Goal: Transaction & Acquisition: Purchase product/service

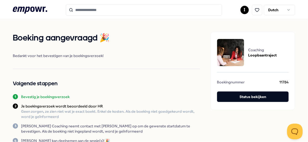
click at [23, 9] on icon at bounding box center [30, 10] width 34 height 7
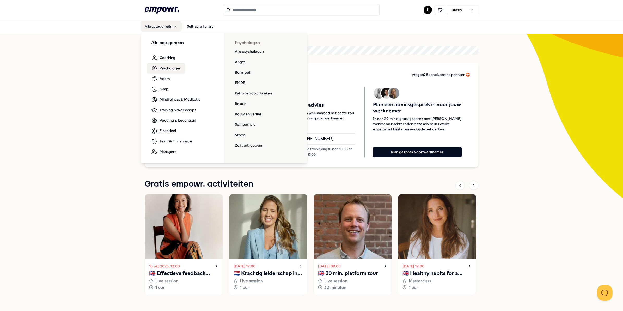
click at [234, 81] on div "Alle categorieën Coaching Psychologen Adem Slaap Mindfulness & Meditatie Traini…" at bounding box center [223, 97] width 167 height 131
click at [234, 81] on link "EMDR" at bounding box center [240, 83] width 19 height 10
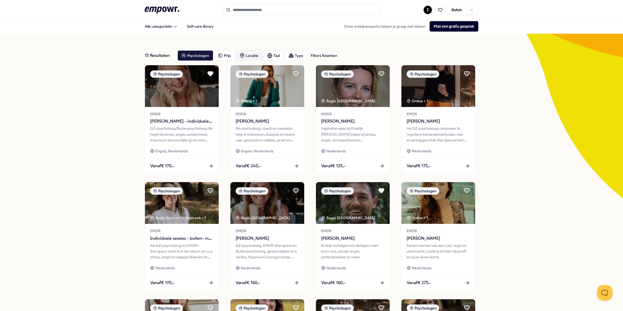
click at [245, 55] on div "Locatie" at bounding box center [249, 55] width 27 height 10
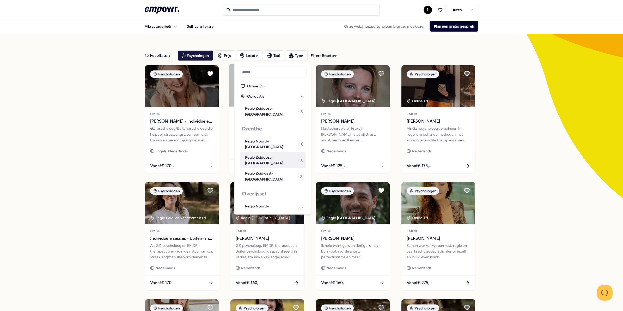
scroll to position [130, 0]
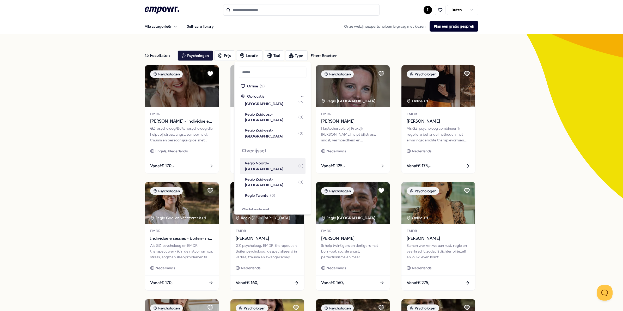
click at [255, 160] on div "Regio Noord-[GEOGRAPHIC_DATA] ( 1 )" at bounding box center [274, 166] width 58 height 12
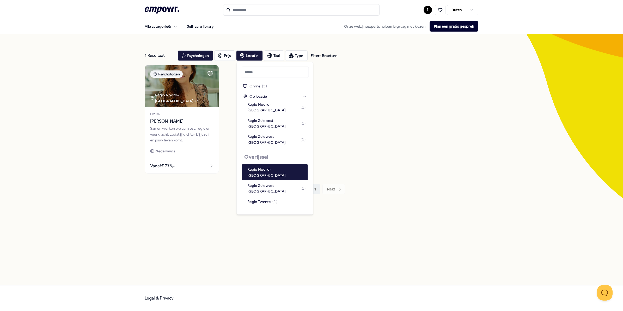
click at [100, 145] on div "1 Resultaat Filters Resetten Psychologen Prijs Locatie Taal Type Filters Resett…" at bounding box center [311, 159] width 623 height 251
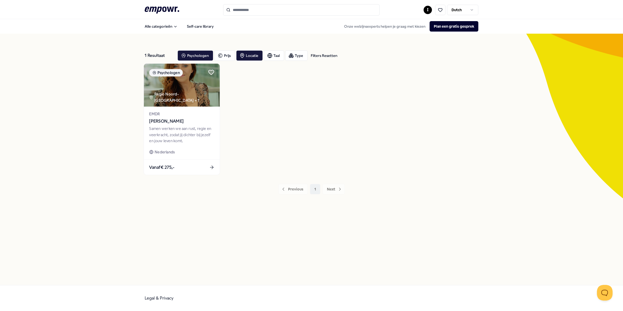
click at [158, 120] on span "[PERSON_NAME]" at bounding box center [181, 121] width 65 height 7
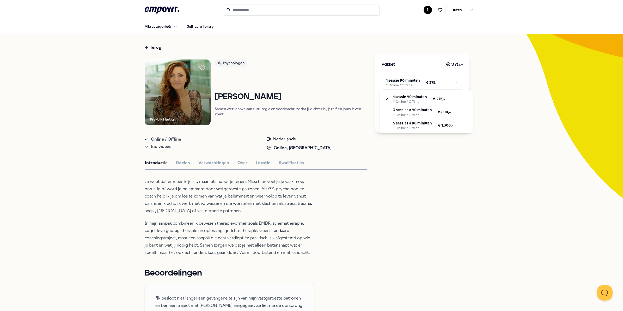
click at [390, 81] on html ".empowr-logo_svg__cls-1{fill:#03032f} I Dutch Alle categorieën Self-care librar…" at bounding box center [311, 155] width 623 height 311
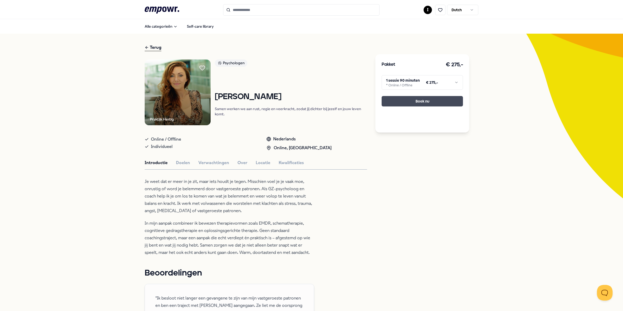
click at [421, 99] on button "Boek nu" at bounding box center [422, 101] width 81 height 10
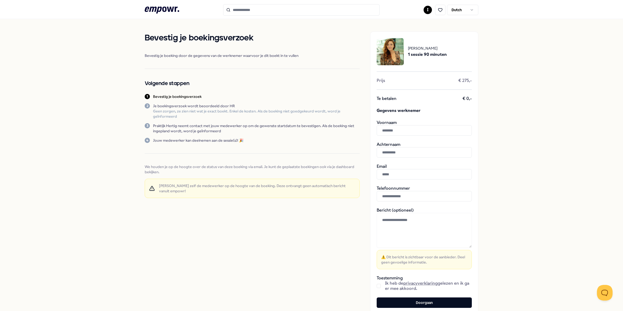
click at [162, 10] on icon ".empowr-logo_svg__cls-1{fill:#03032f}" at bounding box center [162, 10] width 34 height 10
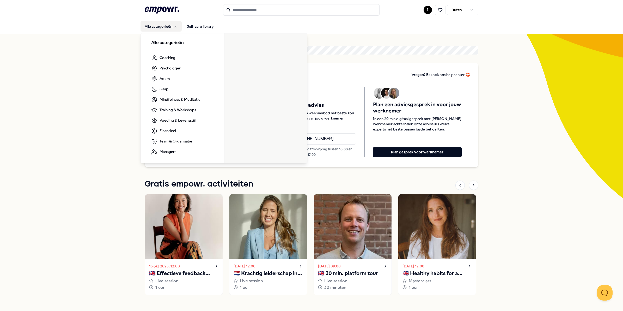
click at [166, 27] on button "Alle categorieën" at bounding box center [160, 26] width 41 height 10
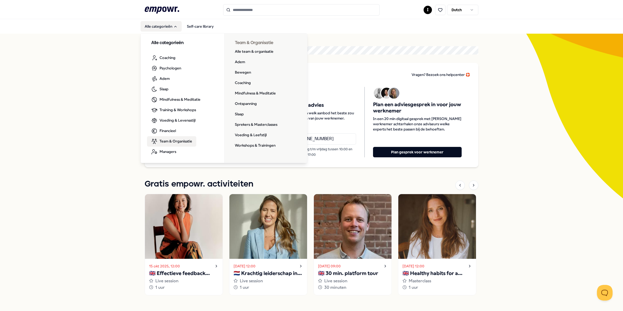
click at [165, 141] on span "Team & Organisatie" at bounding box center [176, 141] width 33 height 6
